Goal: Transaction & Acquisition: Book appointment/travel/reservation

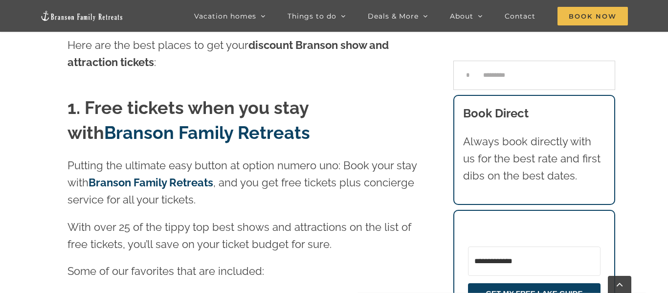
scroll to position [500, 0]
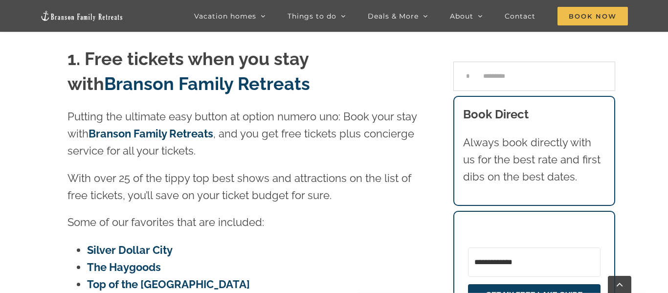
click at [168, 135] on link "Branson Family Retreats" at bounding box center [151, 133] width 125 height 13
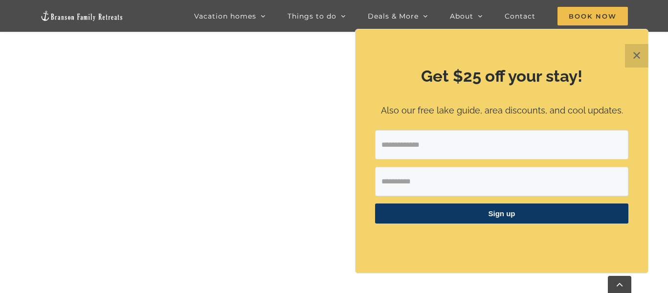
scroll to position [470, 0]
click at [638, 53] on button "✕" at bounding box center [636, 55] width 23 height 23
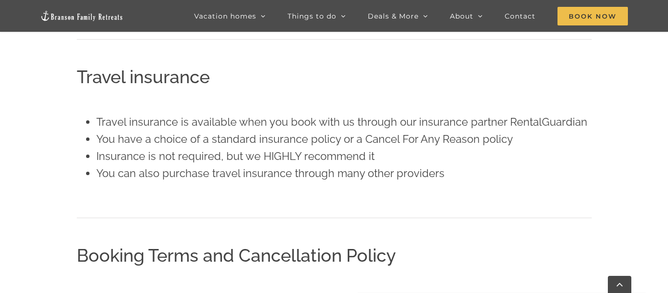
scroll to position [1299, 0]
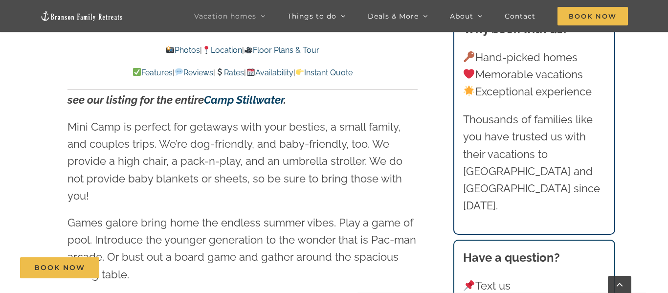
scroll to position [1453, 0]
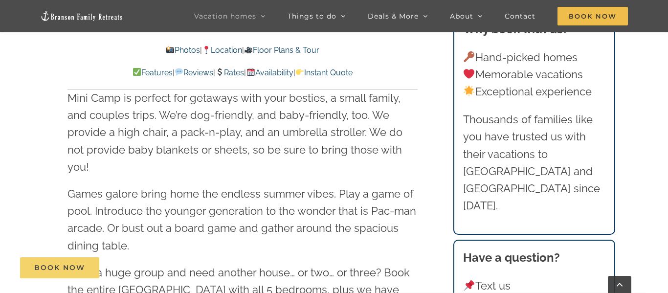
click at [40, 270] on span "Book Now" at bounding box center [59, 268] width 51 height 8
